Goal: Task Accomplishment & Management: Use online tool/utility

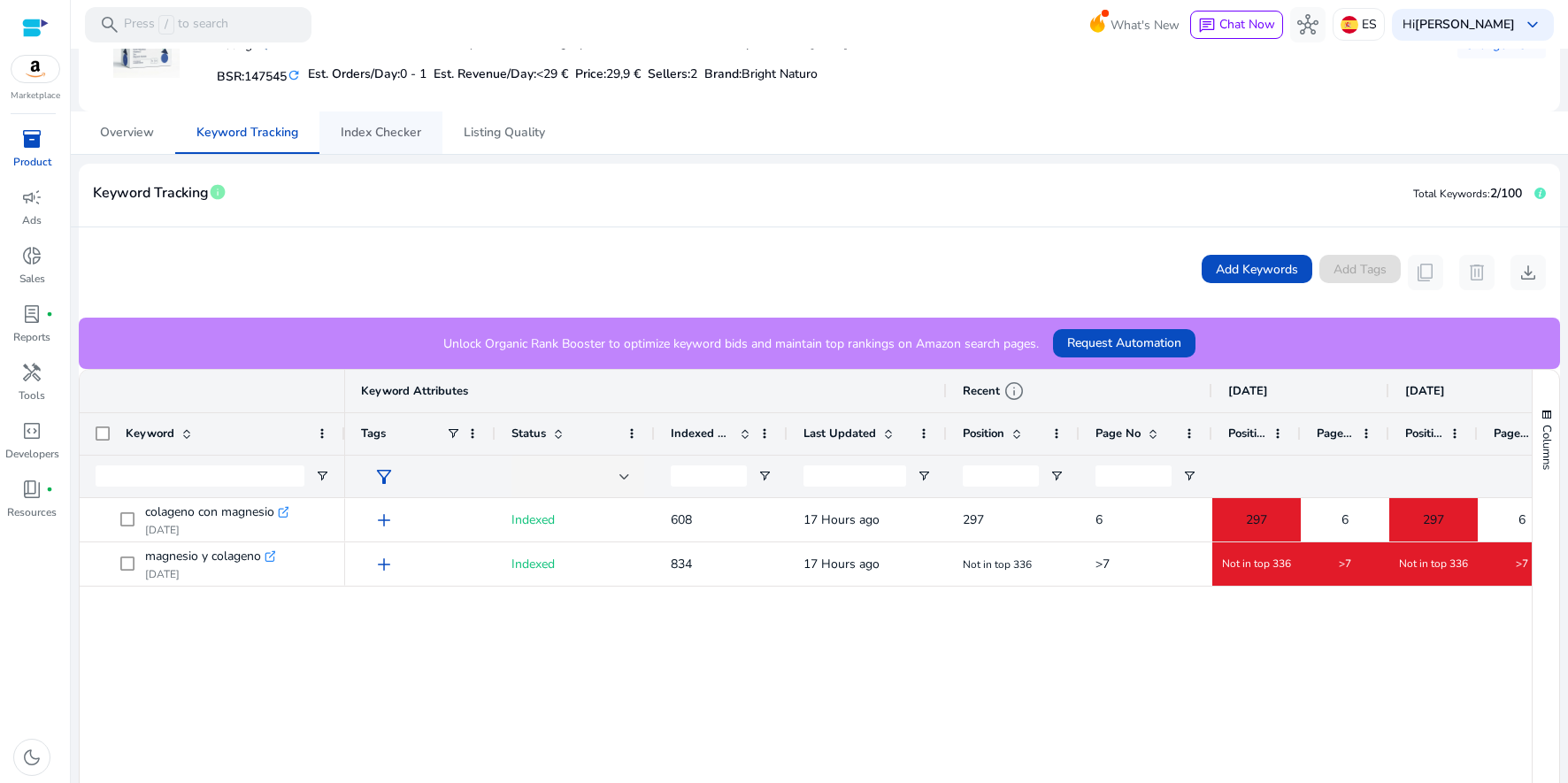
scroll to position [142, 0]
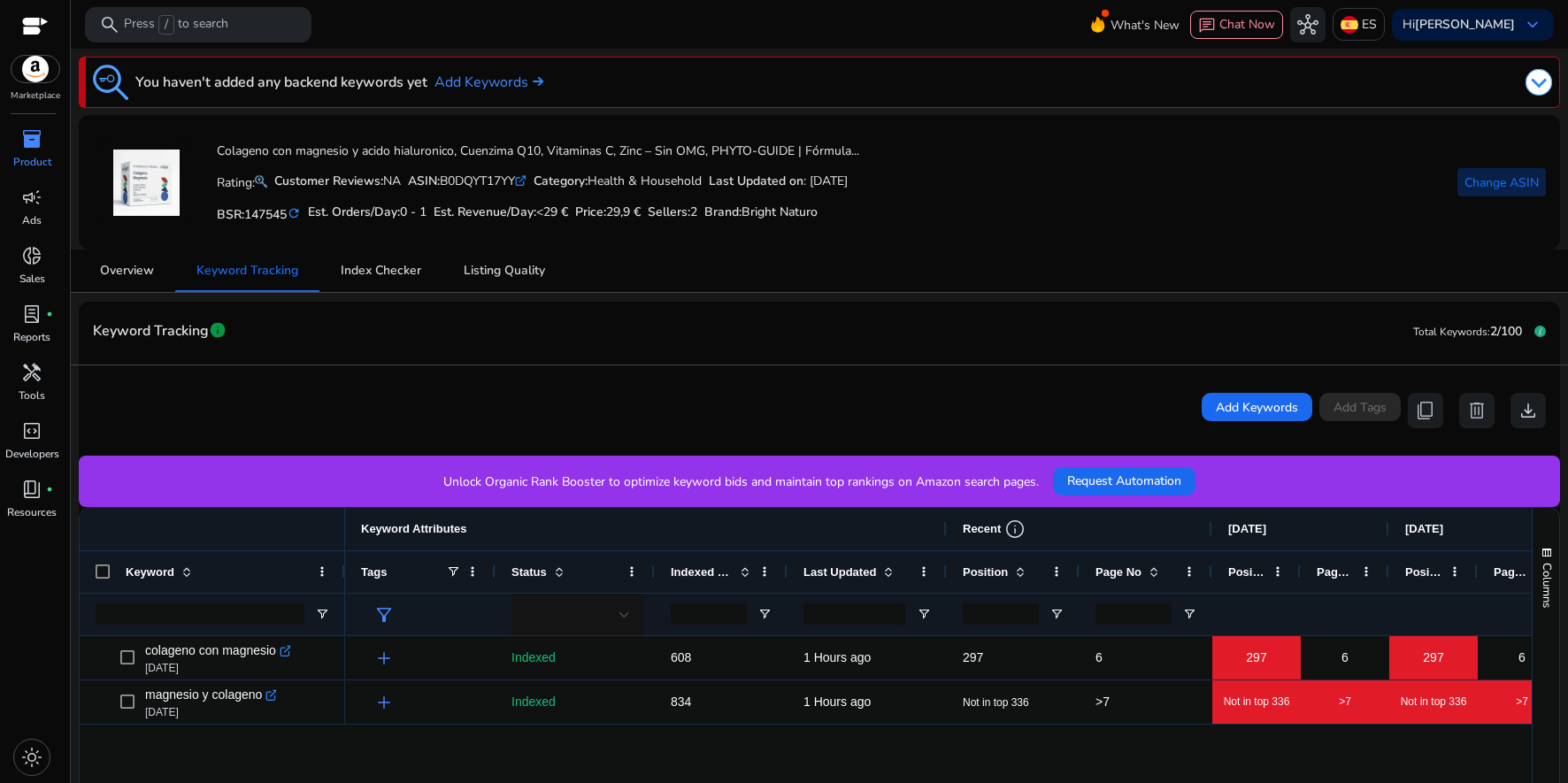
click at [1481, 186] on span "Change ASIN" at bounding box center [1501, 182] width 75 height 18
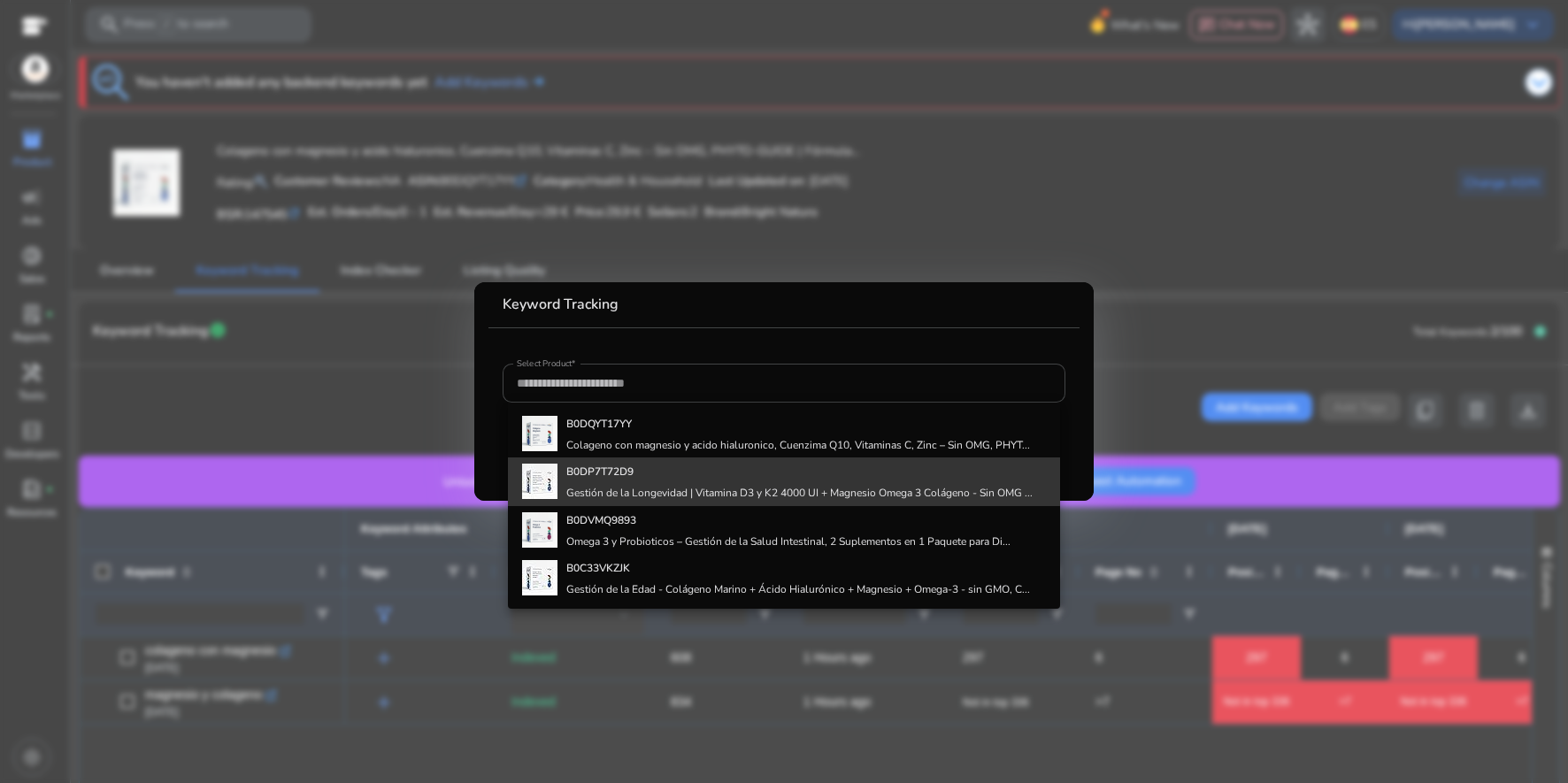
click at [661, 479] on h4 "B0DP7T72D9" at bounding box center [799, 472] width 466 height 15
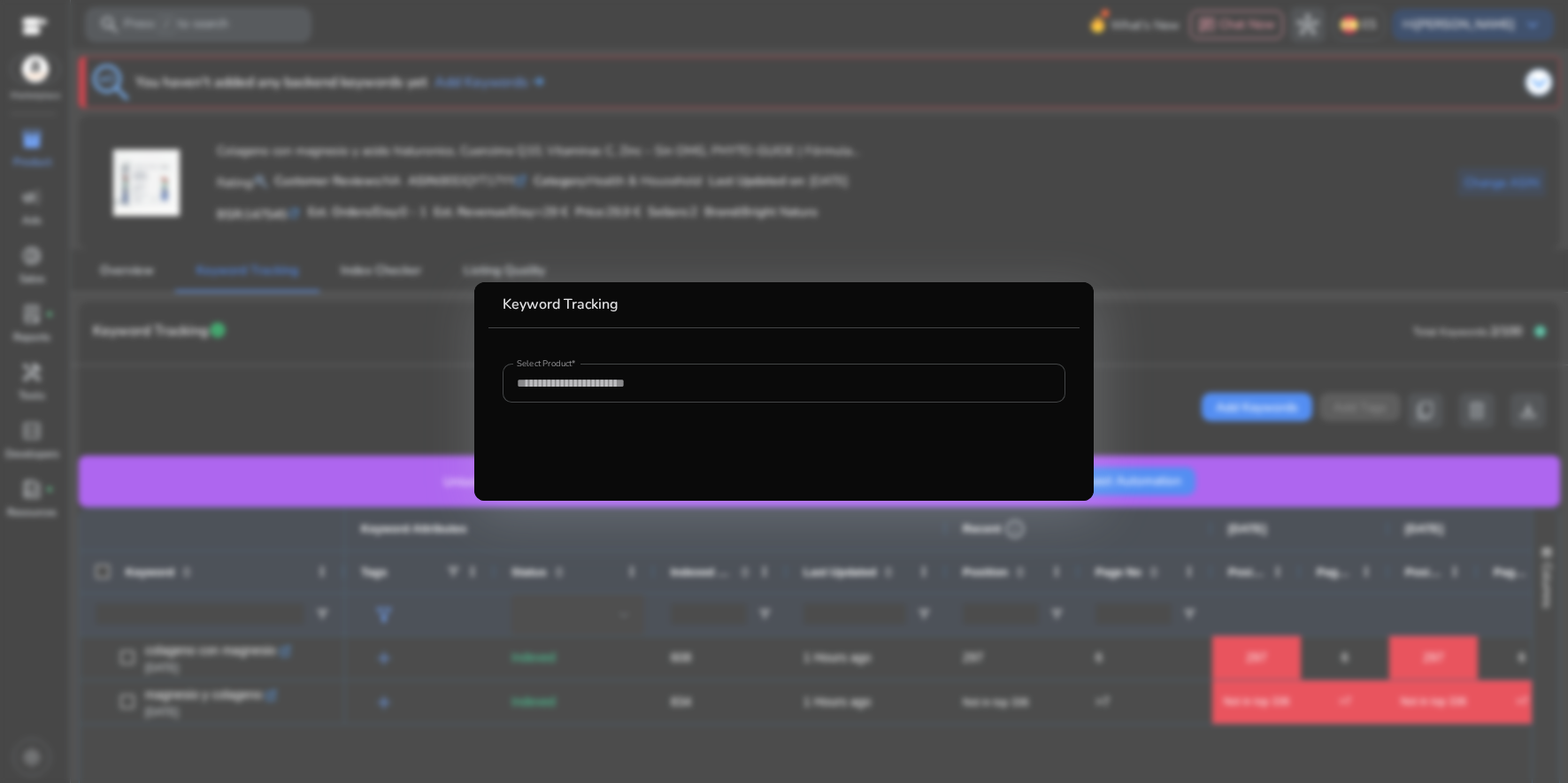
type input "**********"
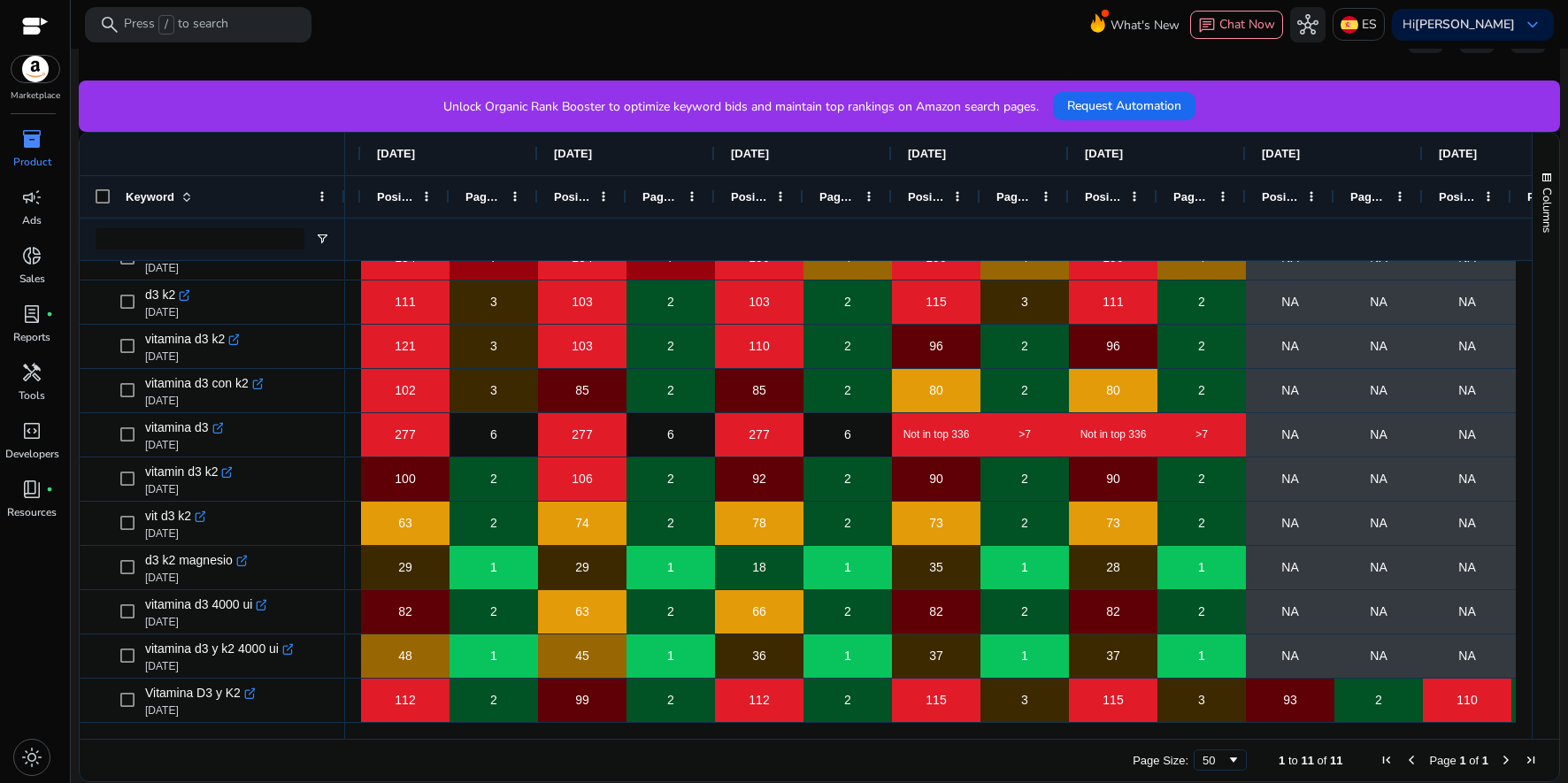
scroll to position [0, 851]
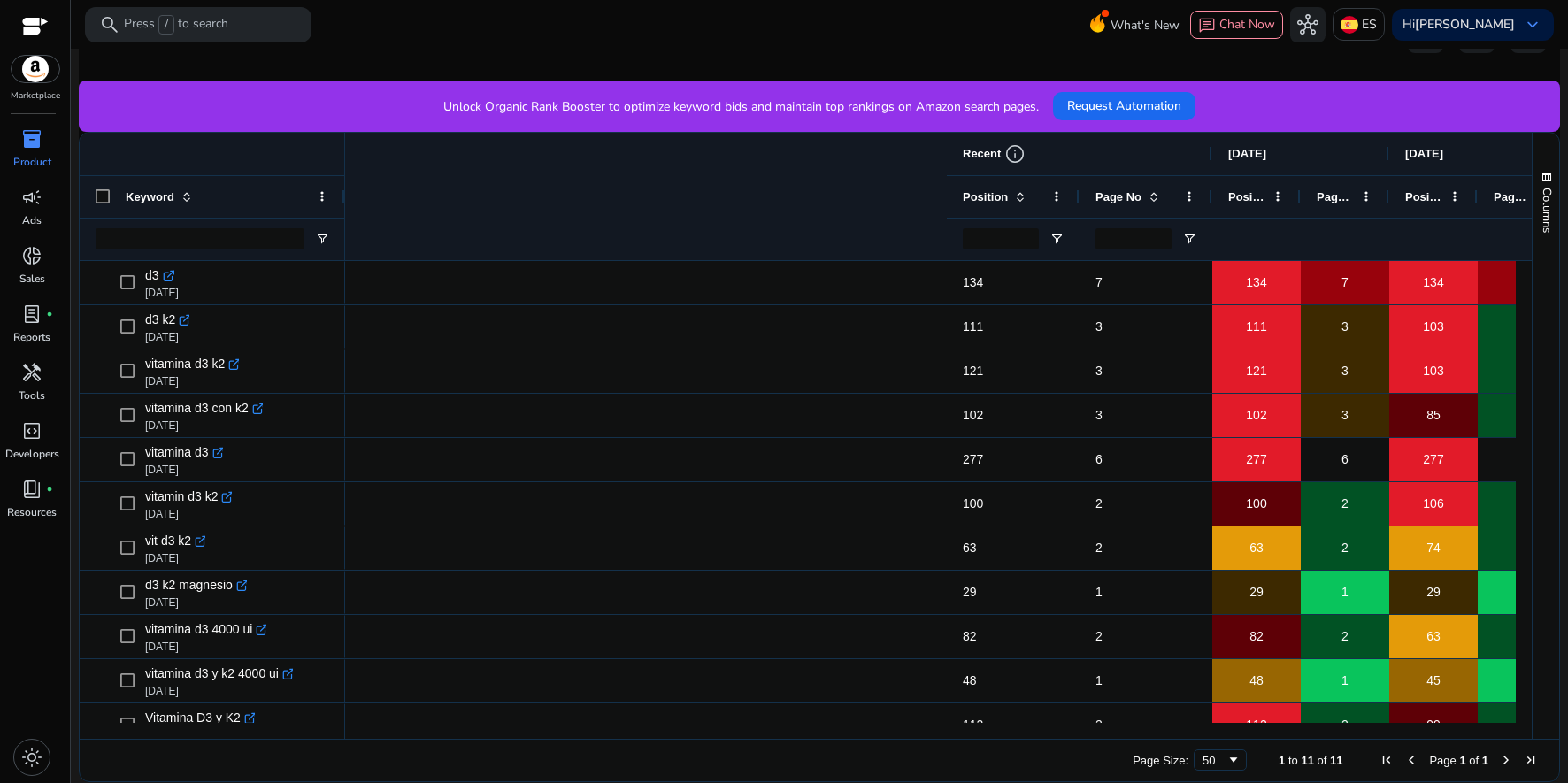
scroll to position [0, 851]
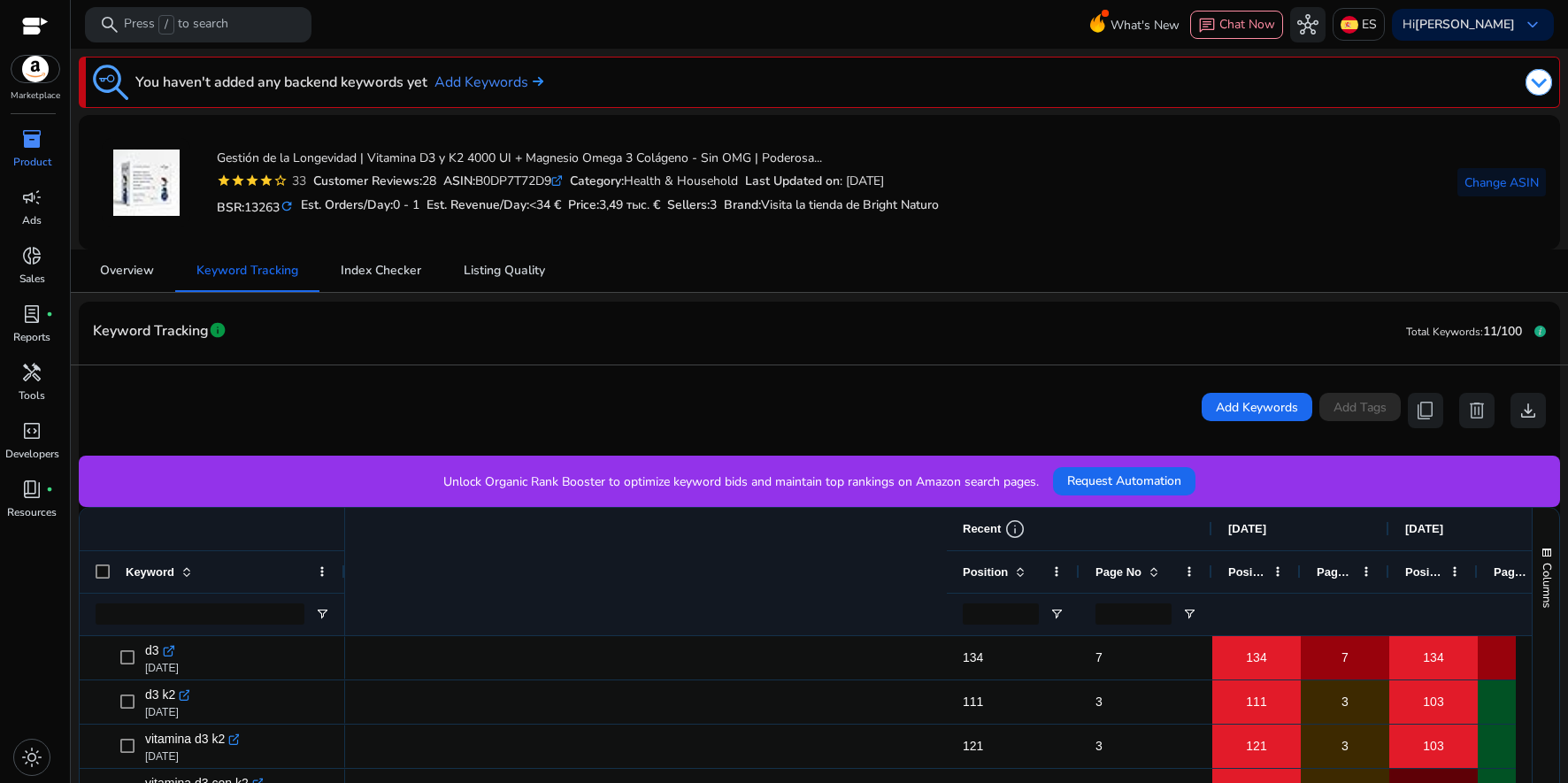
scroll to position [0, 851]
